Goal: Navigation & Orientation: Find specific page/section

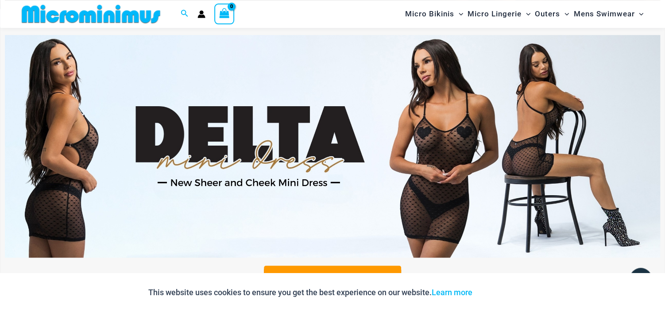
scroll to position [368, 0]
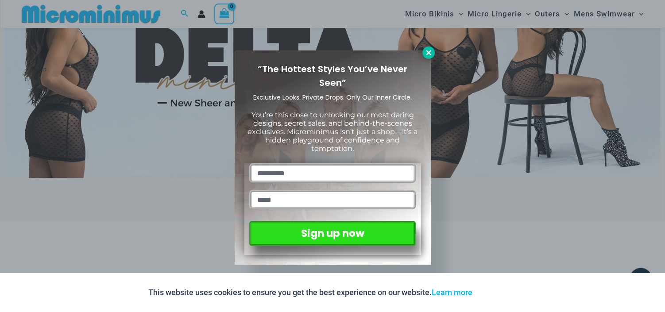
click at [430, 52] on icon at bounding box center [428, 52] width 5 height 5
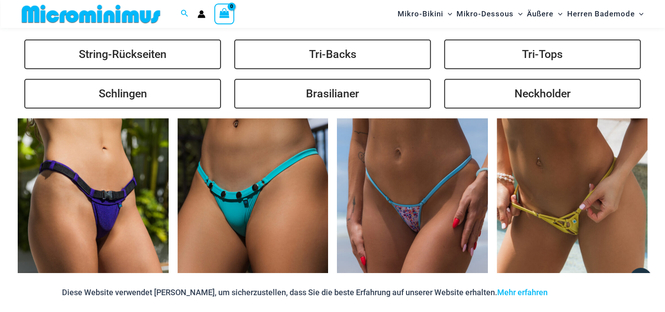
scroll to position [2139, 0]
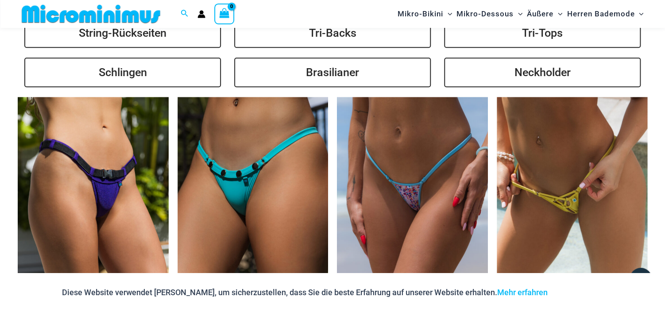
click at [643, 162] on html "Skip to content Suche nach: Search Suche No products in the cart. Keine Produkt…" at bounding box center [332, 158] width 665 height 4595
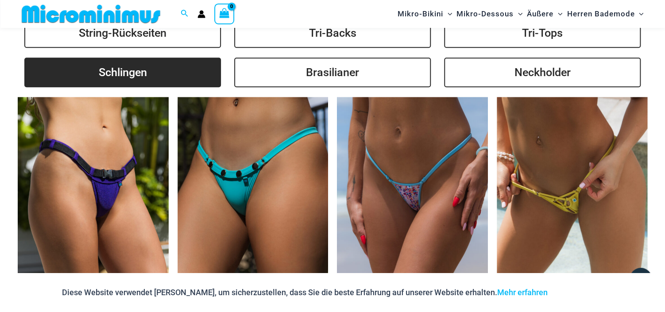
click at [146, 58] on link "Schlingen" at bounding box center [122, 73] width 197 height 30
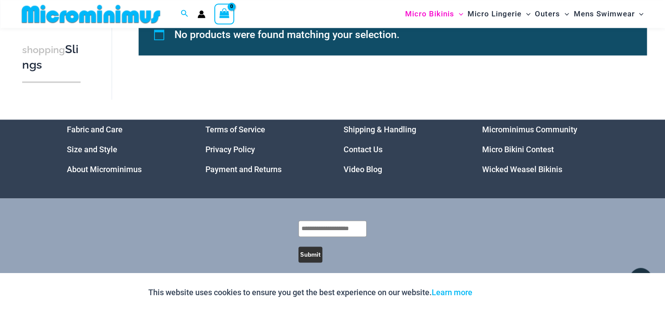
scroll to position [566, 0]
click at [521, 146] on link "Micro Bikini Contest" at bounding box center [518, 149] width 72 height 9
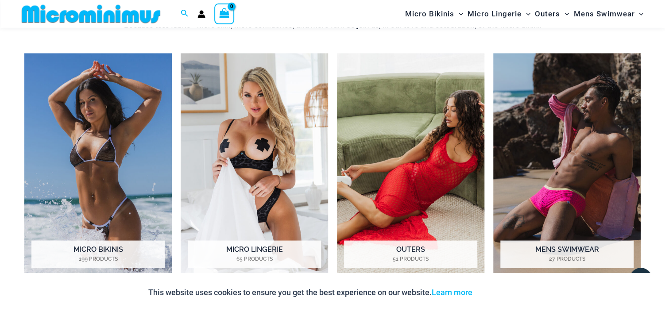
scroll to position [673, 0]
